Goal: Task Accomplishment & Management: Manage account settings

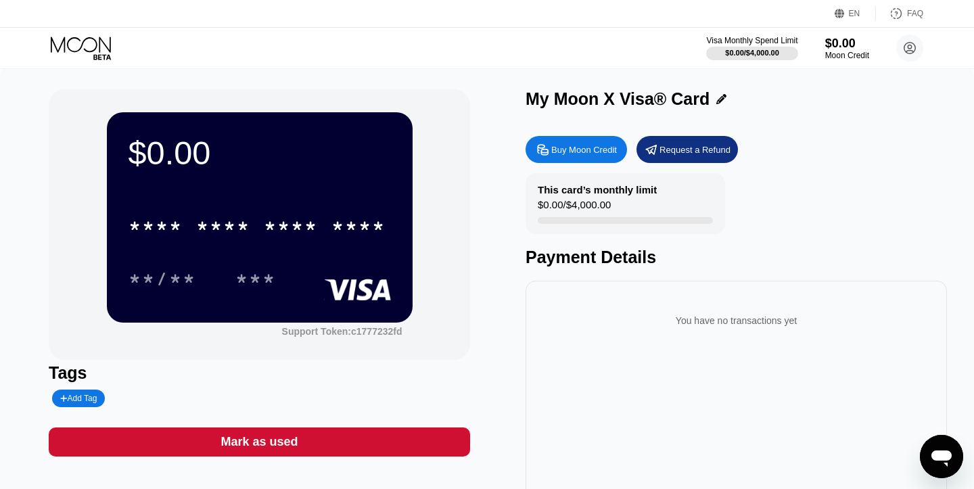
click at [212, 201] on div "* * * * * * * * * * * * ****" at bounding box center [259, 222] width 262 height 46
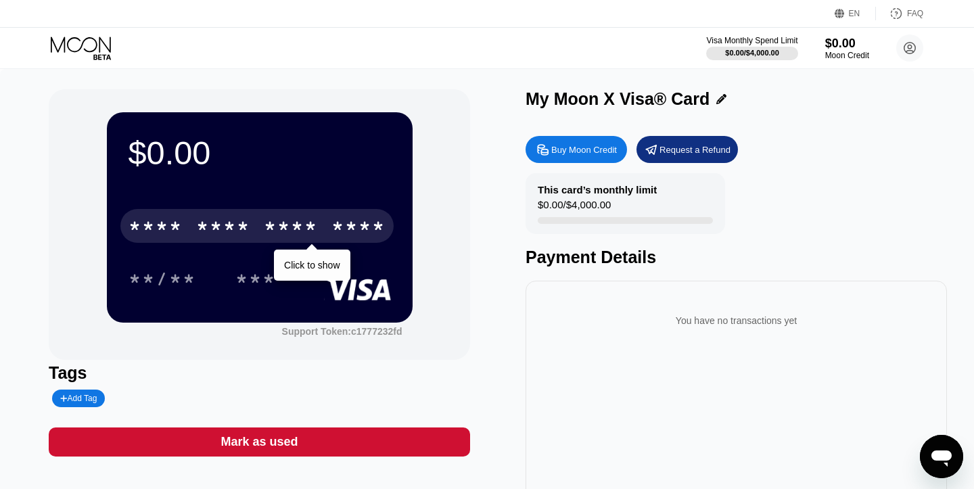
click at [207, 227] on div "* * * *" at bounding box center [223, 228] width 54 height 22
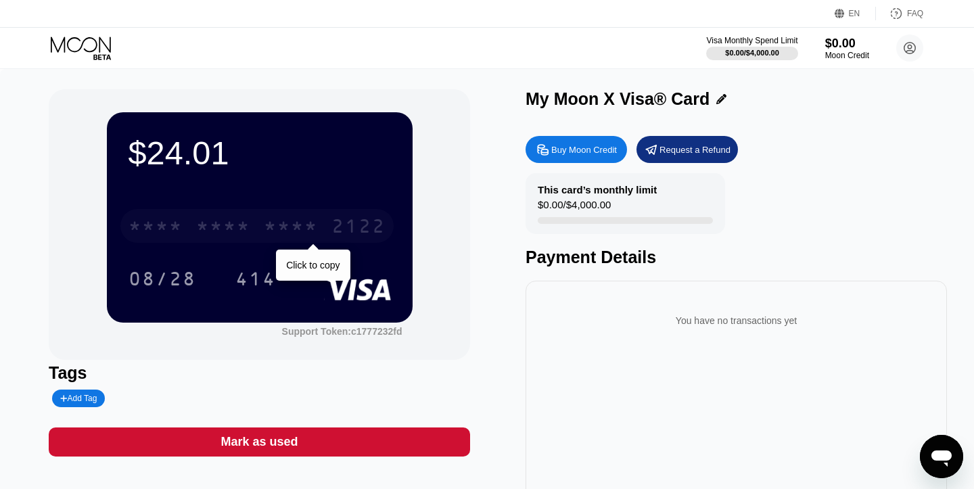
click at [224, 227] on div "* * * *" at bounding box center [223, 228] width 54 height 22
click at [224, 227] on div "6500" at bounding box center [223, 228] width 54 height 22
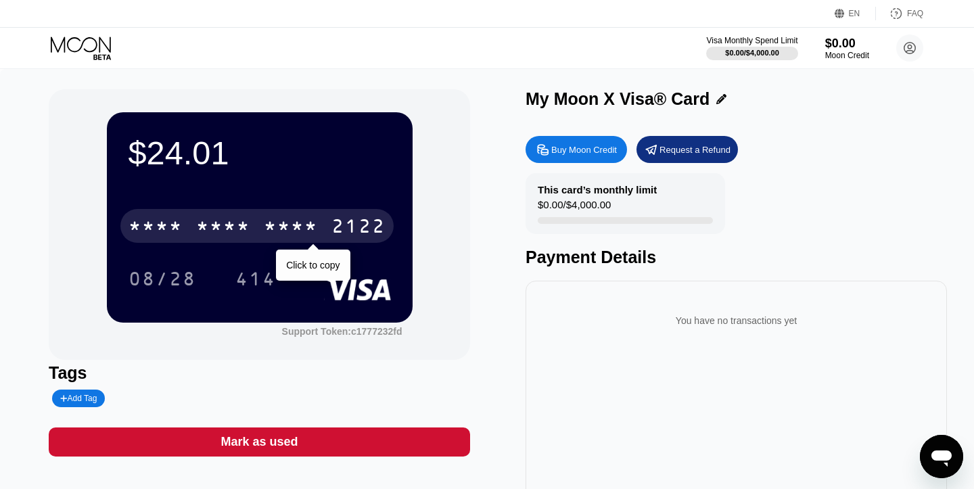
click at [239, 228] on div "* * * *" at bounding box center [223, 228] width 54 height 22
click at [282, 220] on div "2660" at bounding box center [291, 228] width 54 height 22
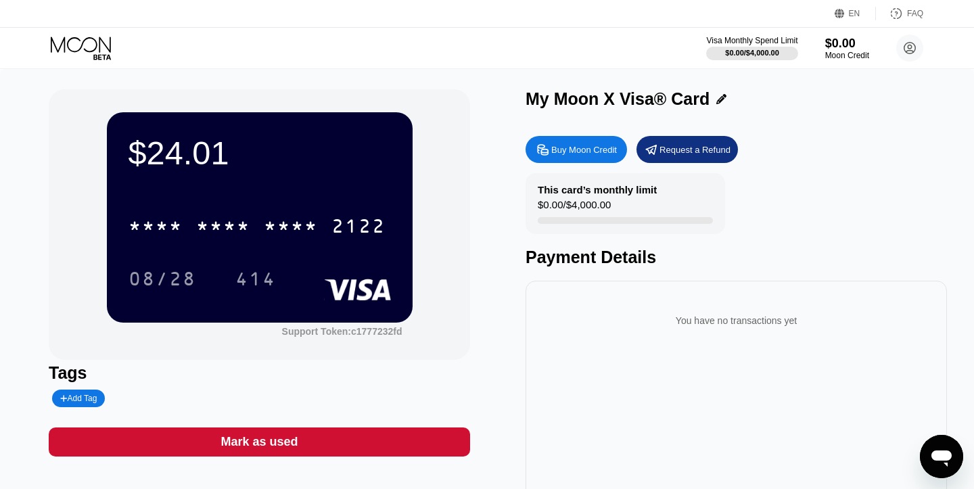
click at [691, 156] on div "Request a Refund" at bounding box center [686, 149] width 101 height 27
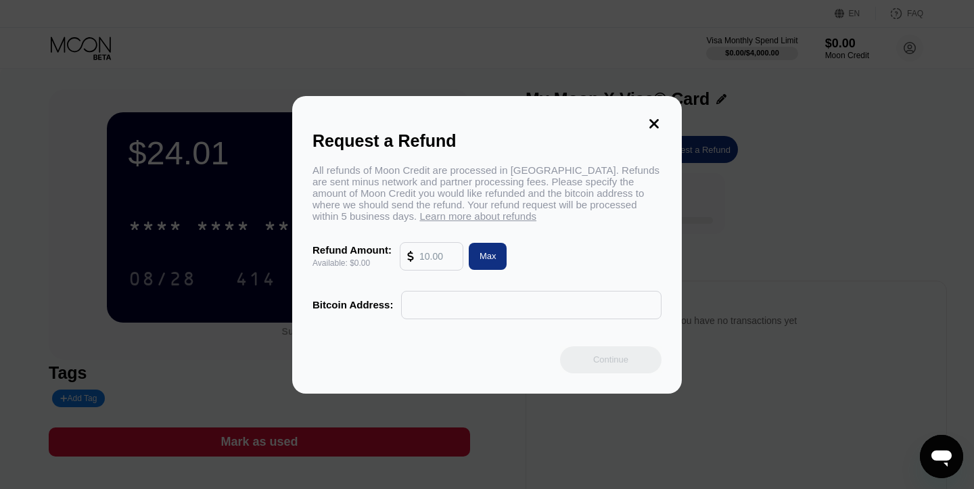
click at [445, 257] on input "text" at bounding box center [437, 256] width 37 height 27
click at [488, 260] on div "Max" at bounding box center [487, 255] width 17 height 11
type input "0.00"
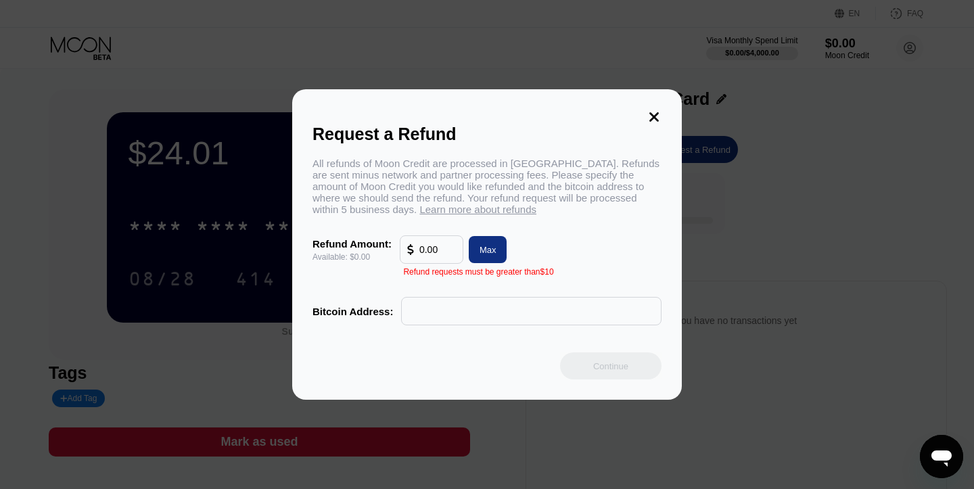
click at [439, 248] on input "0.00" at bounding box center [437, 249] width 37 height 27
type input "0"
type input "0.00"
click at [653, 113] on icon at bounding box center [653, 116] width 9 height 9
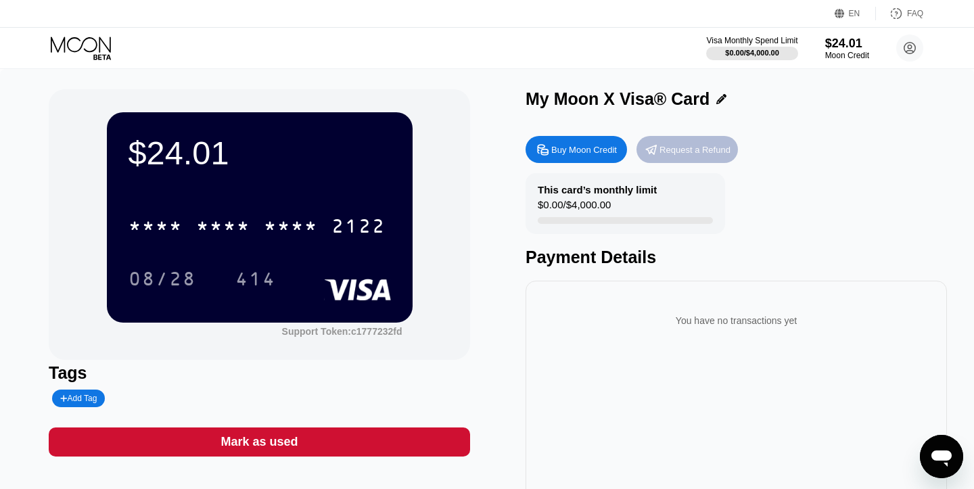
click at [682, 149] on div "Request a Refund" at bounding box center [694, 149] width 71 height 11
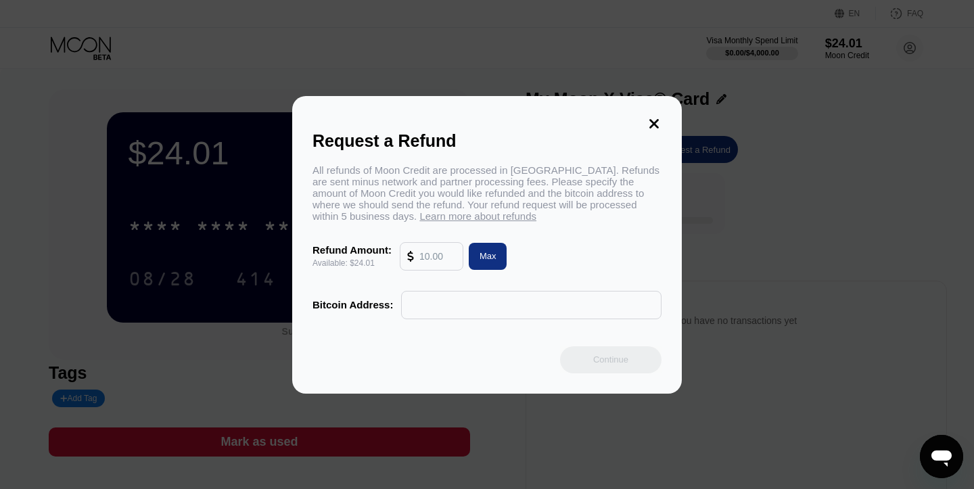
click at [438, 261] on input "text" at bounding box center [437, 256] width 37 height 27
click at [492, 256] on div "Max" at bounding box center [487, 255] width 17 height 11
type input "24.01"
click at [439, 312] on input "text" at bounding box center [530, 304] width 245 height 27
paste input "bc1qz5jsuaxqa9l57fcqgwejr2059tth6dmtcmnf9p"
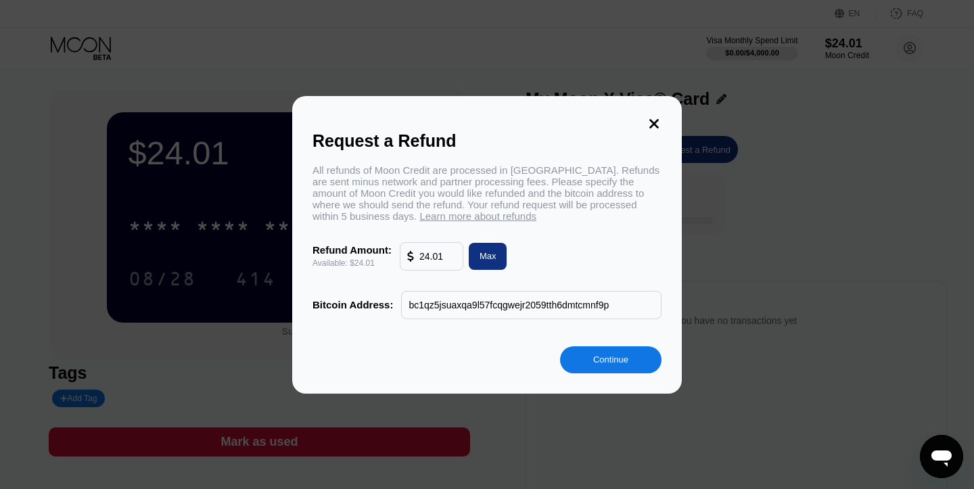
type input "bc1qz5jsuaxqa9l57fcqgwejr2059tth6dmtcmnf9p"
click at [611, 365] on div "Continue" at bounding box center [610, 359] width 35 height 11
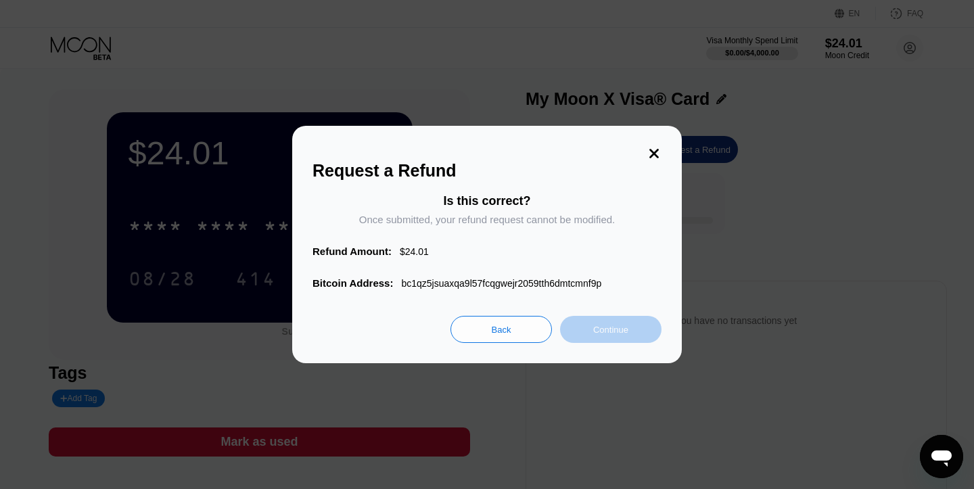
click at [621, 335] on div "Continue" at bounding box center [610, 329] width 35 height 11
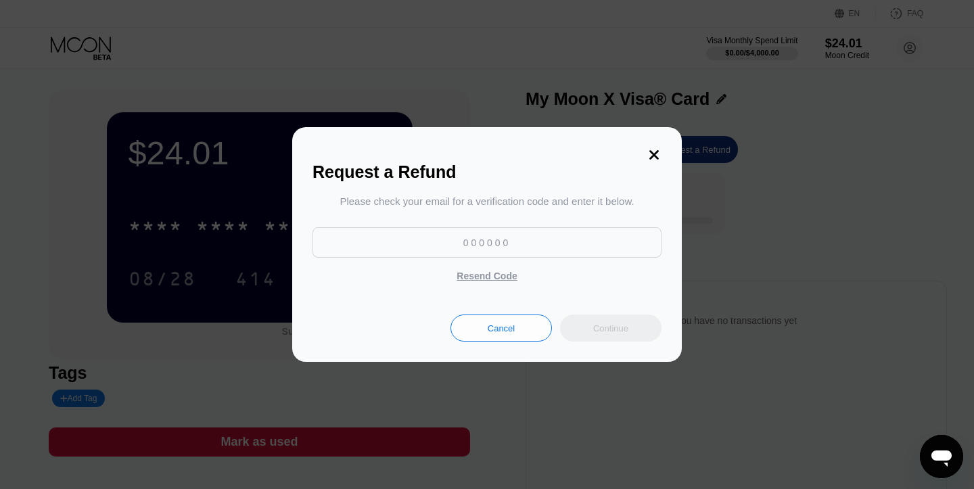
click at [446, 252] on input at bounding box center [486, 242] width 349 height 30
paste input "415678"
type input "415678"
click at [625, 336] on div "Continue" at bounding box center [610, 327] width 101 height 27
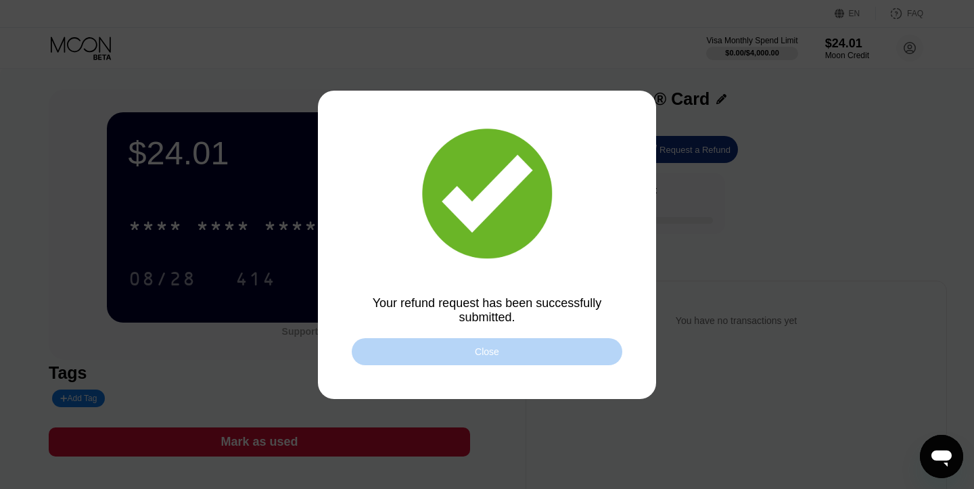
click at [517, 354] on div "Close" at bounding box center [487, 351] width 270 height 27
